Goal: Check status

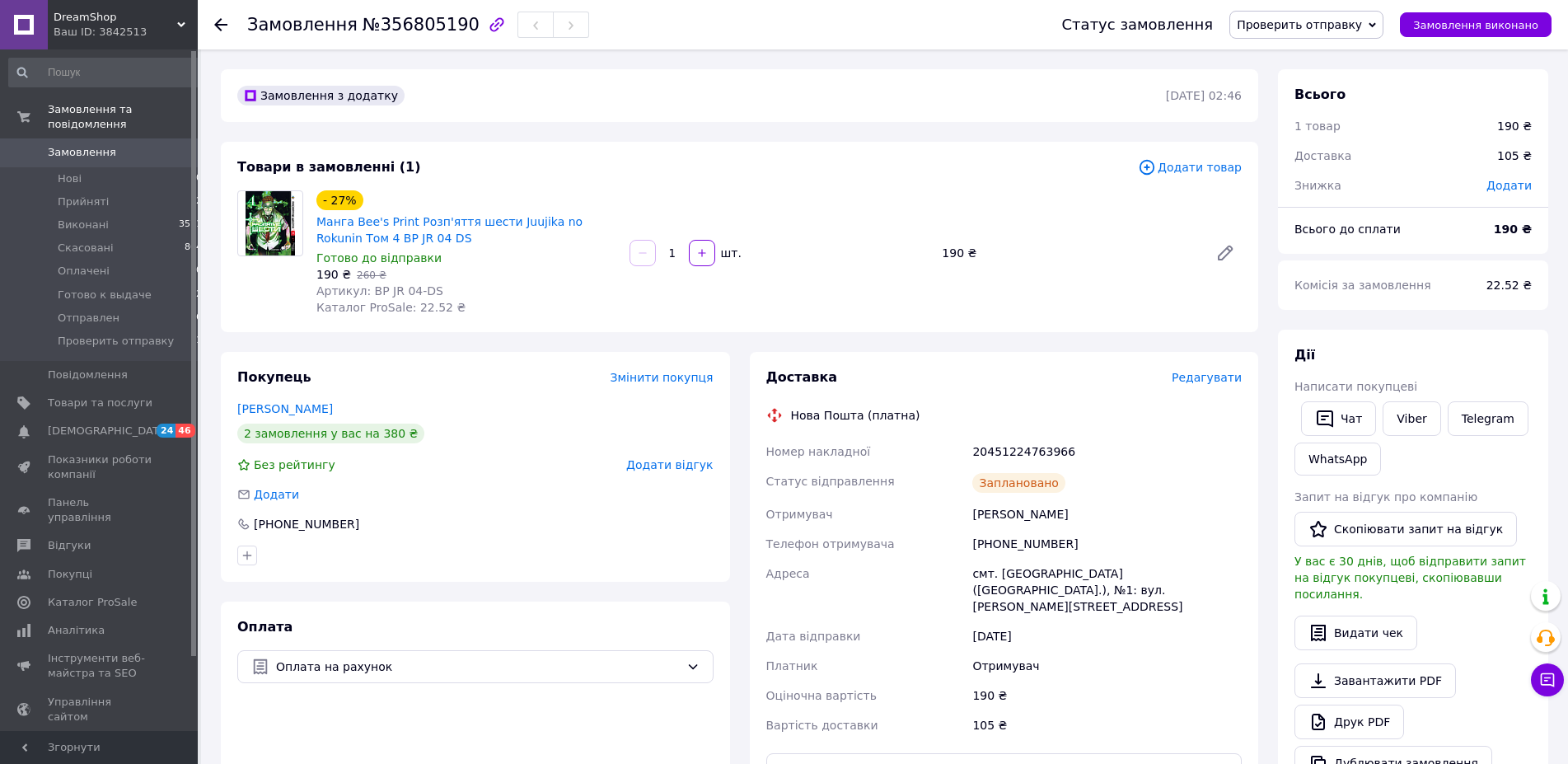
click at [1009, 449] on div "20451224763966" at bounding box center [1107, 451] width 276 height 29
copy div "20451224763966"
click at [220, 24] on use at bounding box center [220, 24] width 13 height 13
